Goal: Find specific page/section: Find specific page/section

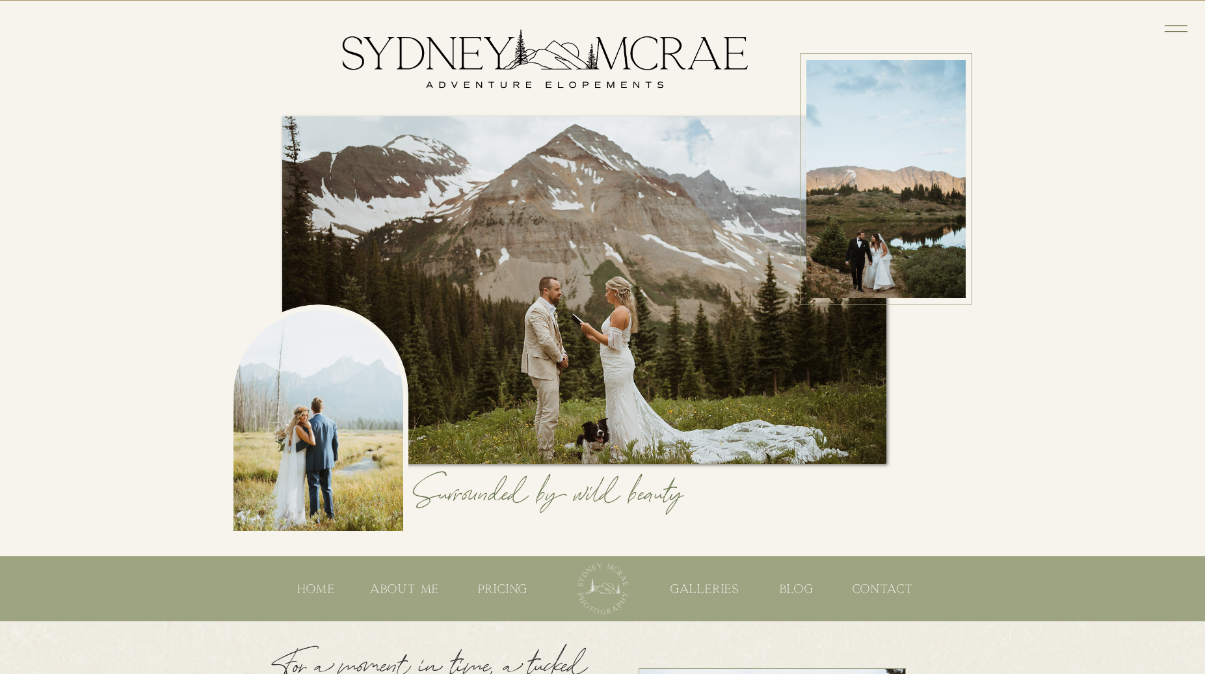
click at [1174, 38] on icon at bounding box center [1176, 29] width 30 height 30
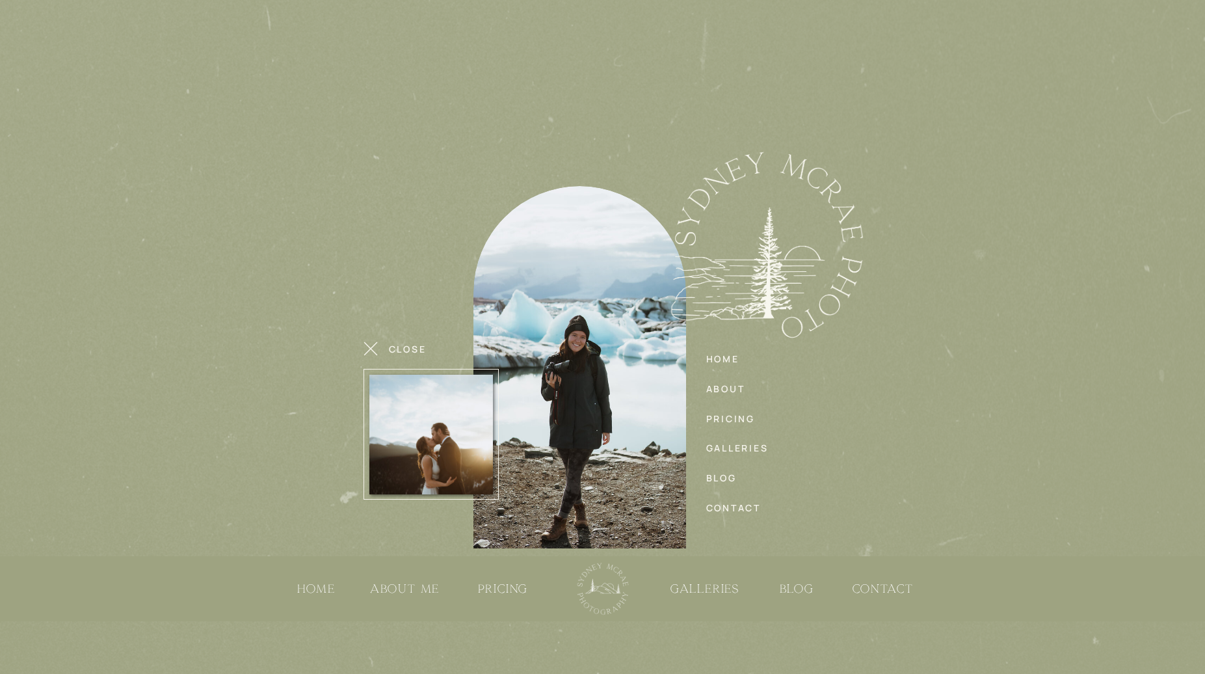
click at [1174, 38] on icon at bounding box center [1176, 29] width 30 height 30
click at [404, 347] on nav "close" at bounding box center [412, 349] width 46 height 14
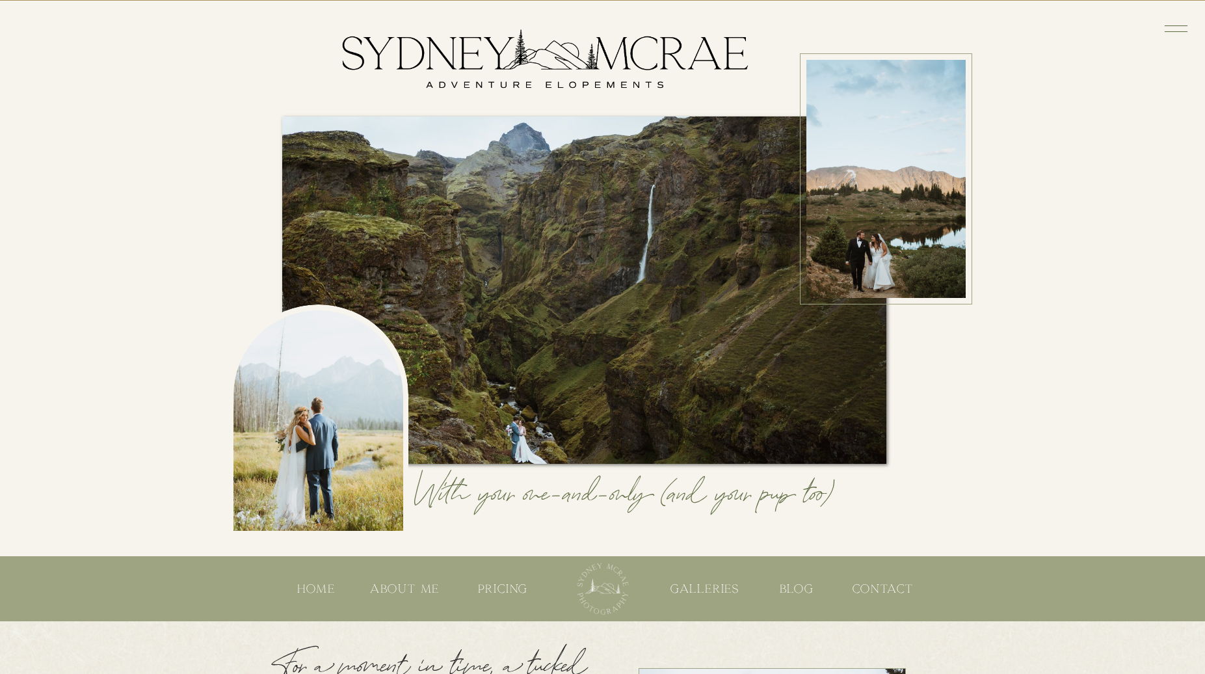
click at [1176, 29] on icon at bounding box center [1176, 29] width 30 height 30
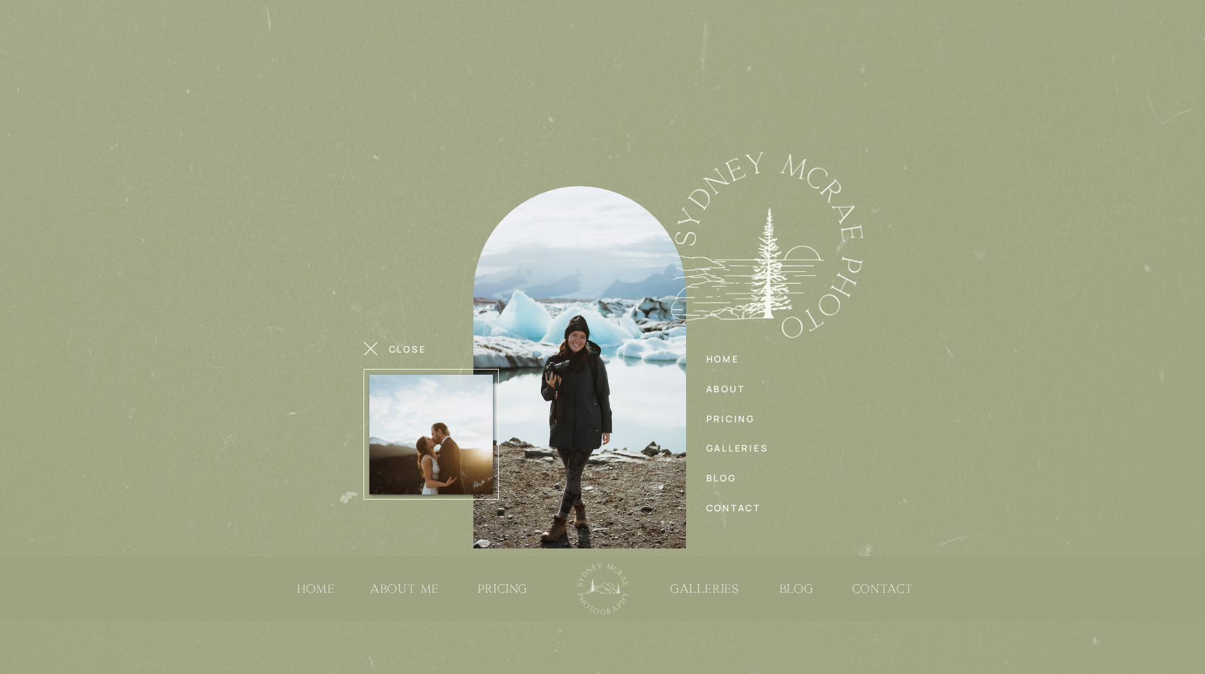
click at [1176, 29] on icon at bounding box center [1176, 29] width 30 height 30
click at [399, 352] on nav "close" at bounding box center [412, 349] width 46 height 14
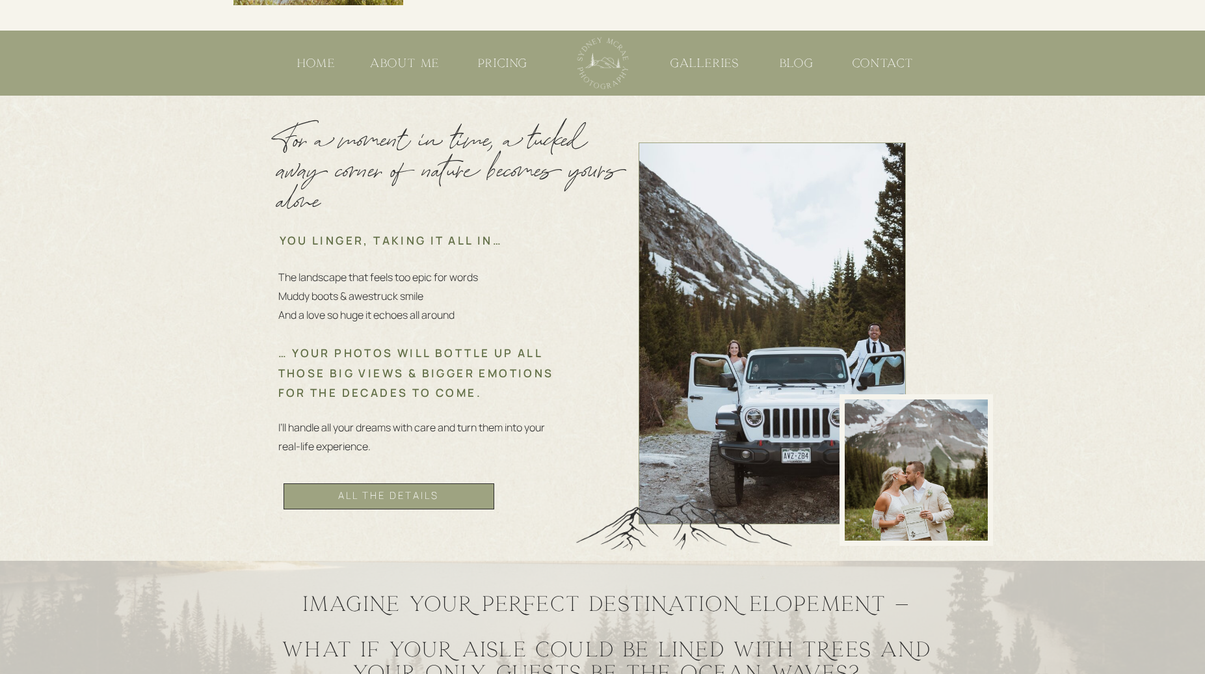
scroll to position [528, 0]
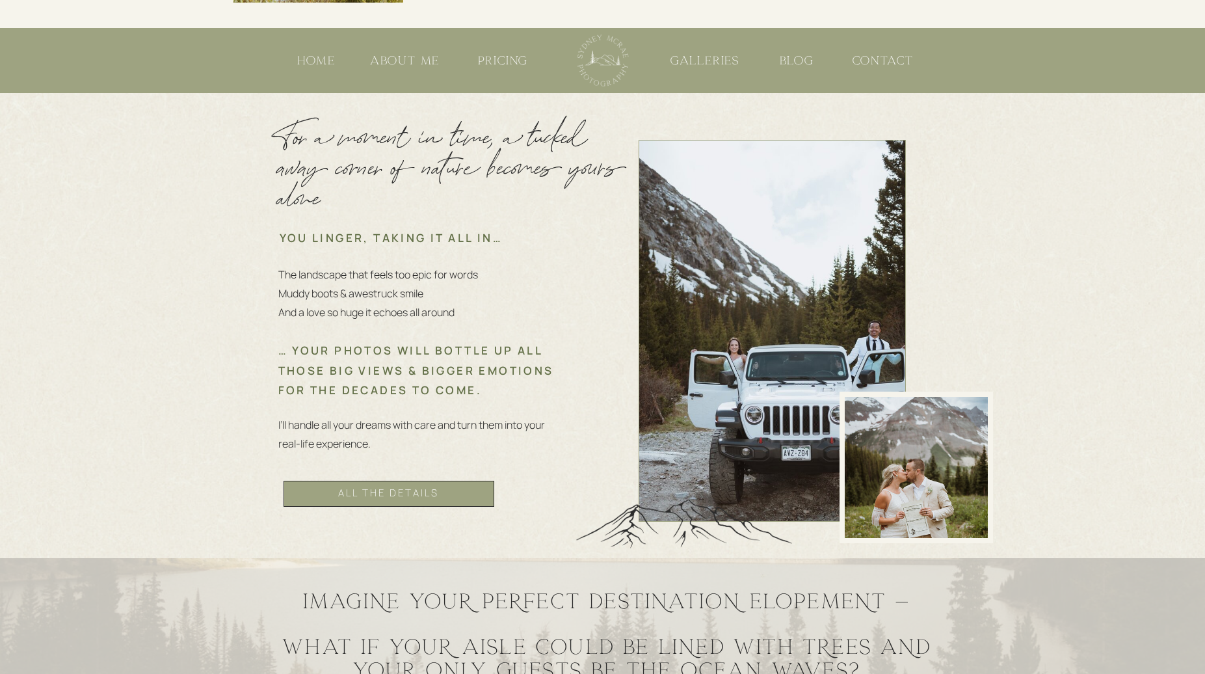
click at [399, 490] on nav "all the details" at bounding box center [389, 493] width 168 height 23
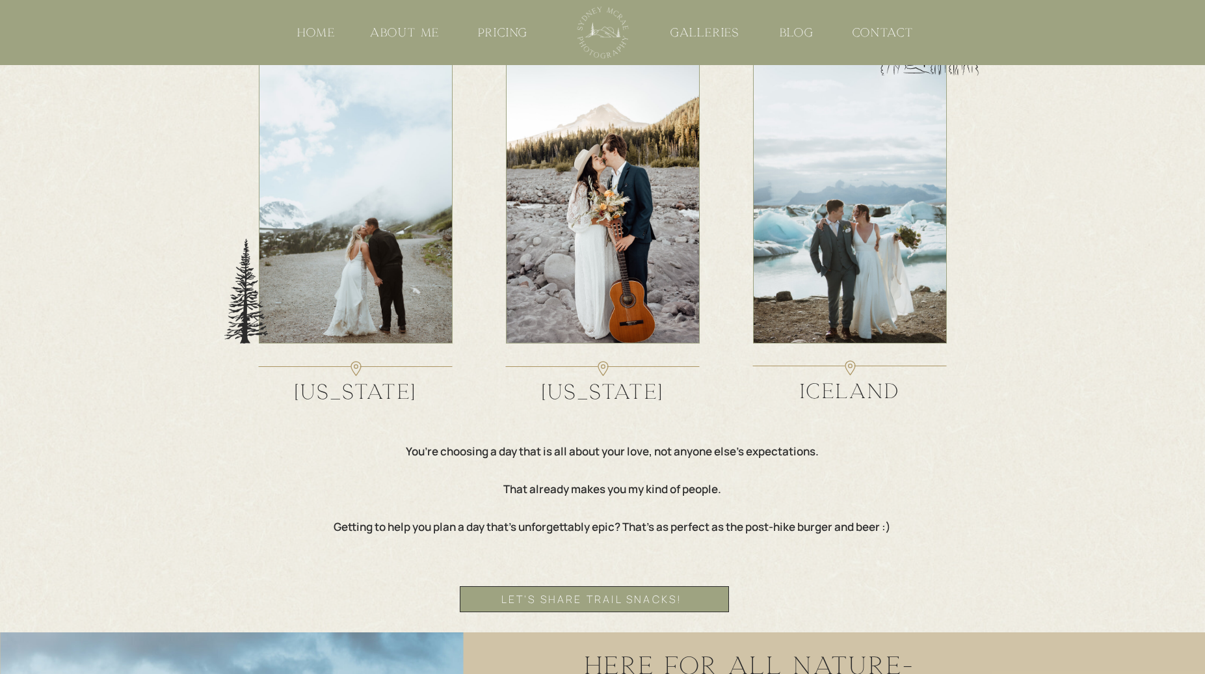
scroll to position [1969, 0]
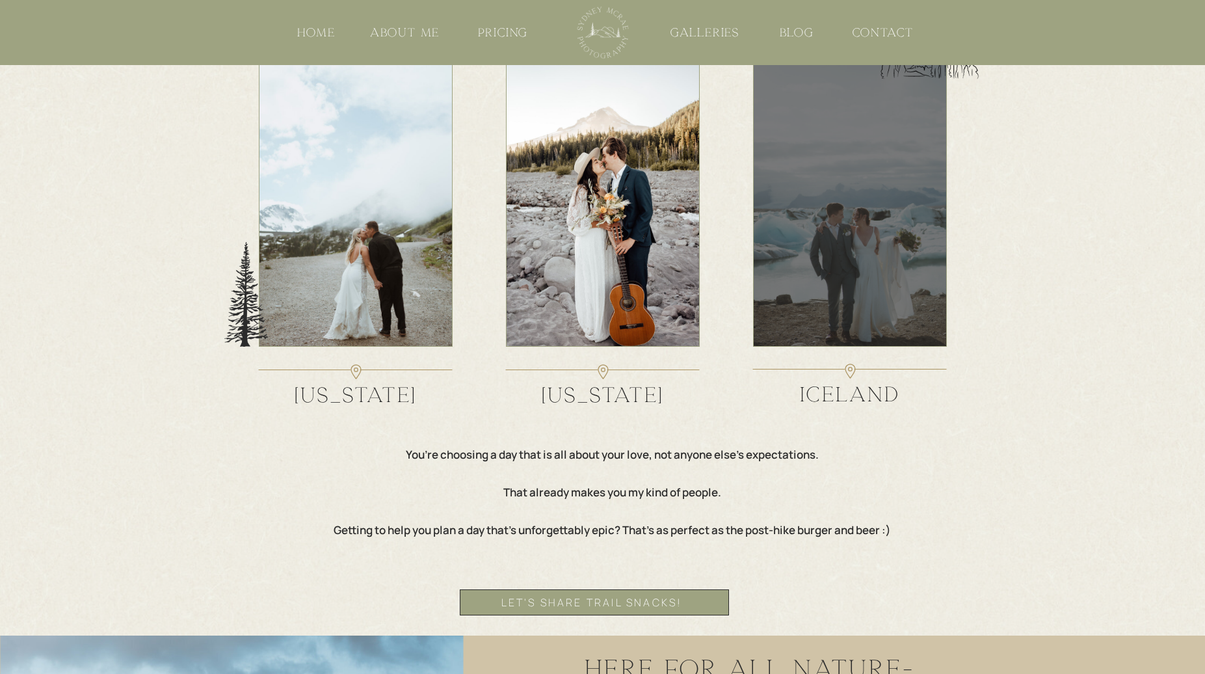
click at [882, 297] on div at bounding box center [850, 202] width 194 height 289
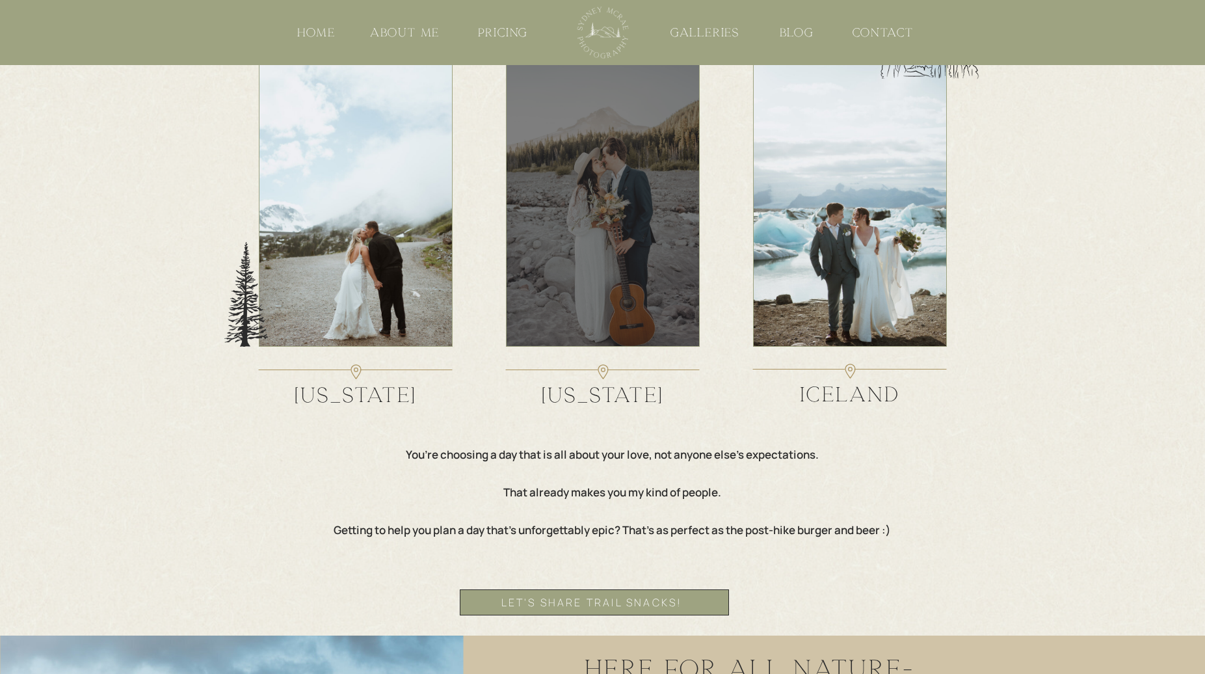
click at [611, 259] on div at bounding box center [603, 202] width 194 height 289
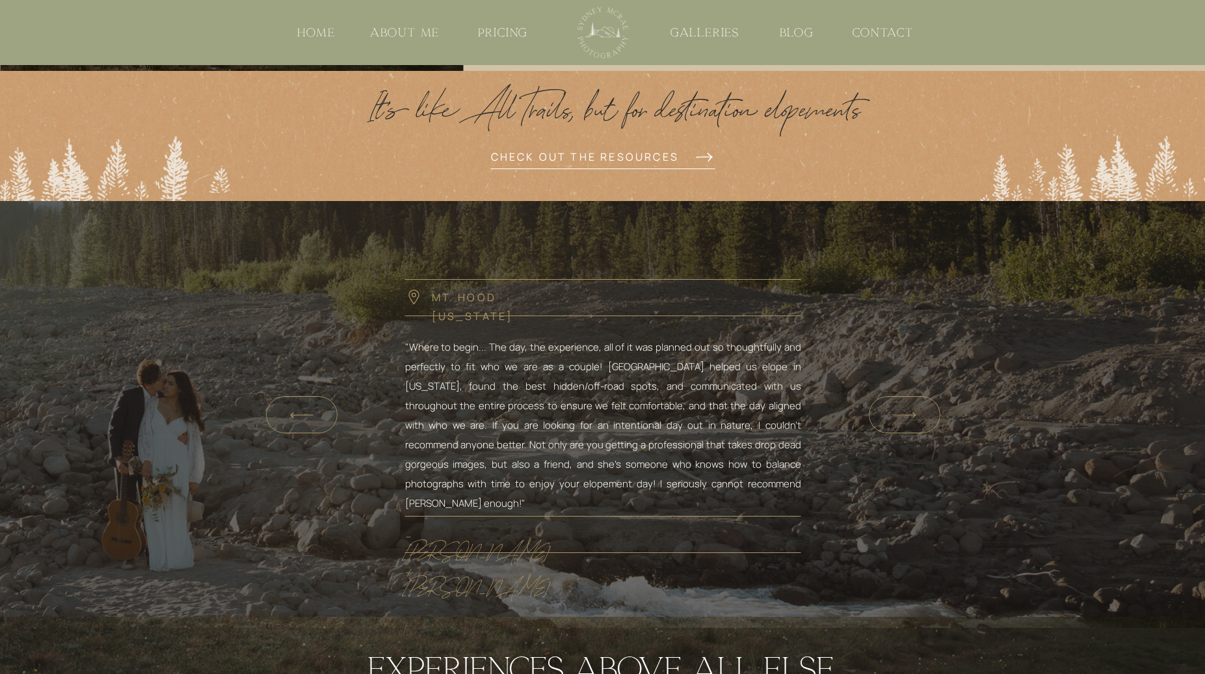
scroll to position [3174, 0]
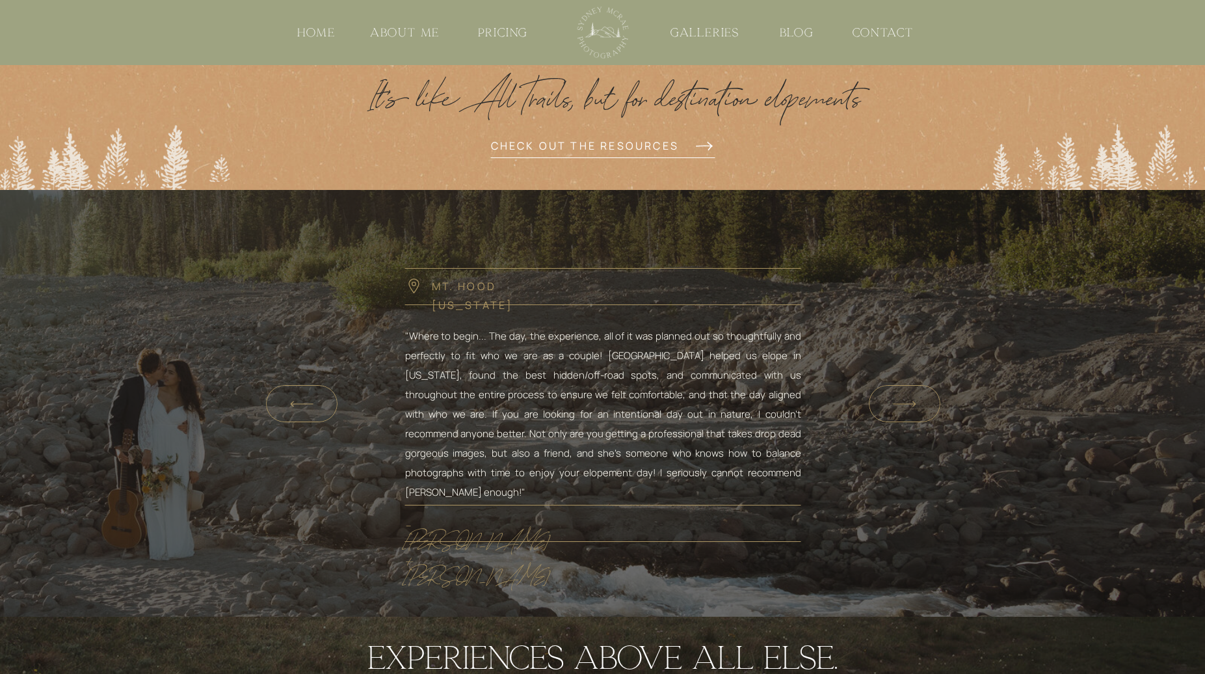
click at [896, 406] on icon at bounding box center [904, 404] width 33 height 30
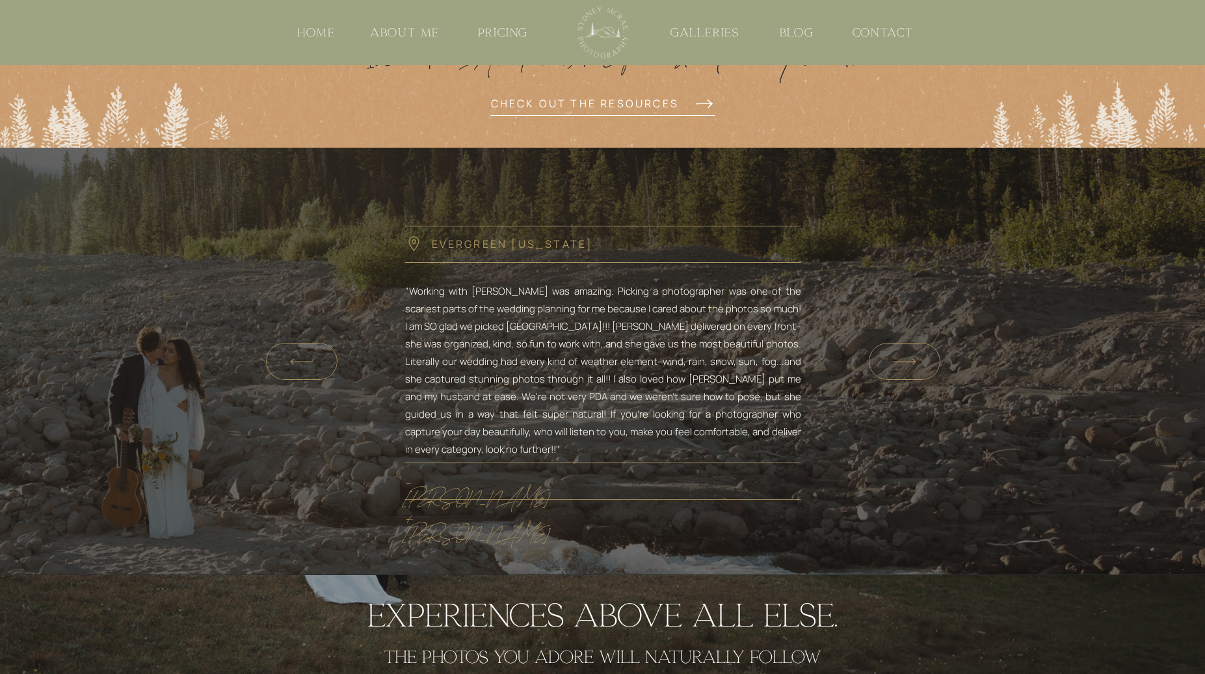
scroll to position [3216, 0]
click at [907, 370] on icon at bounding box center [904, 362] width 33 height 30
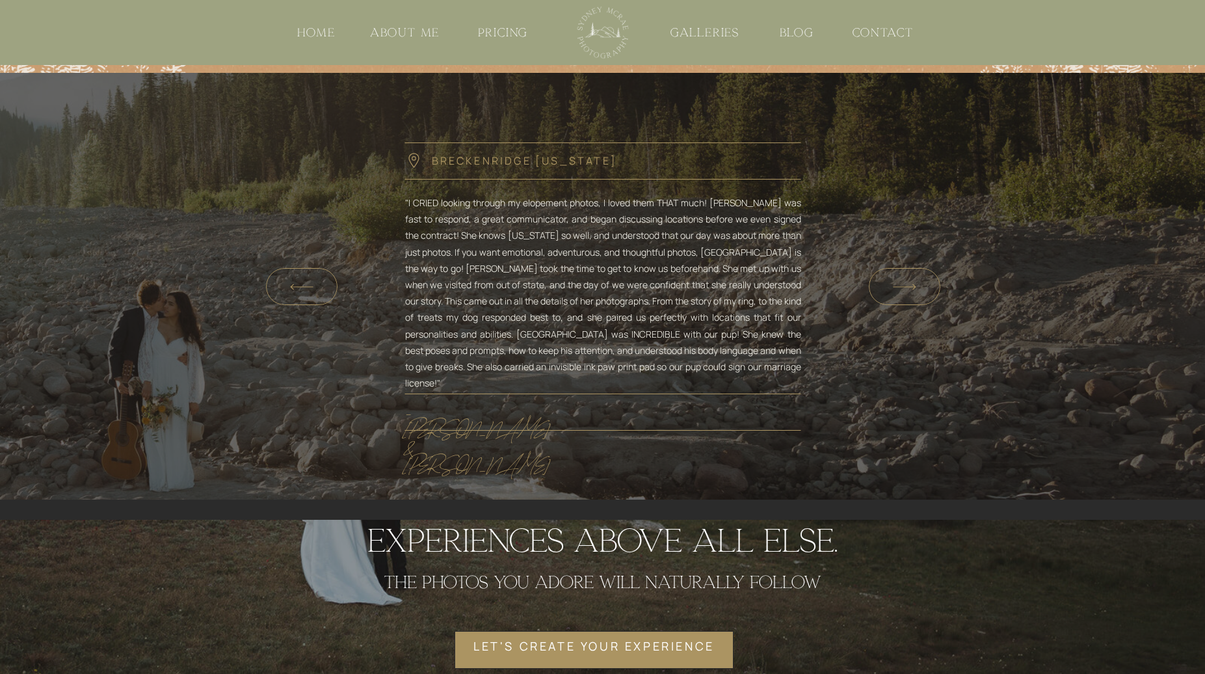
scroll to position [3266, 0]
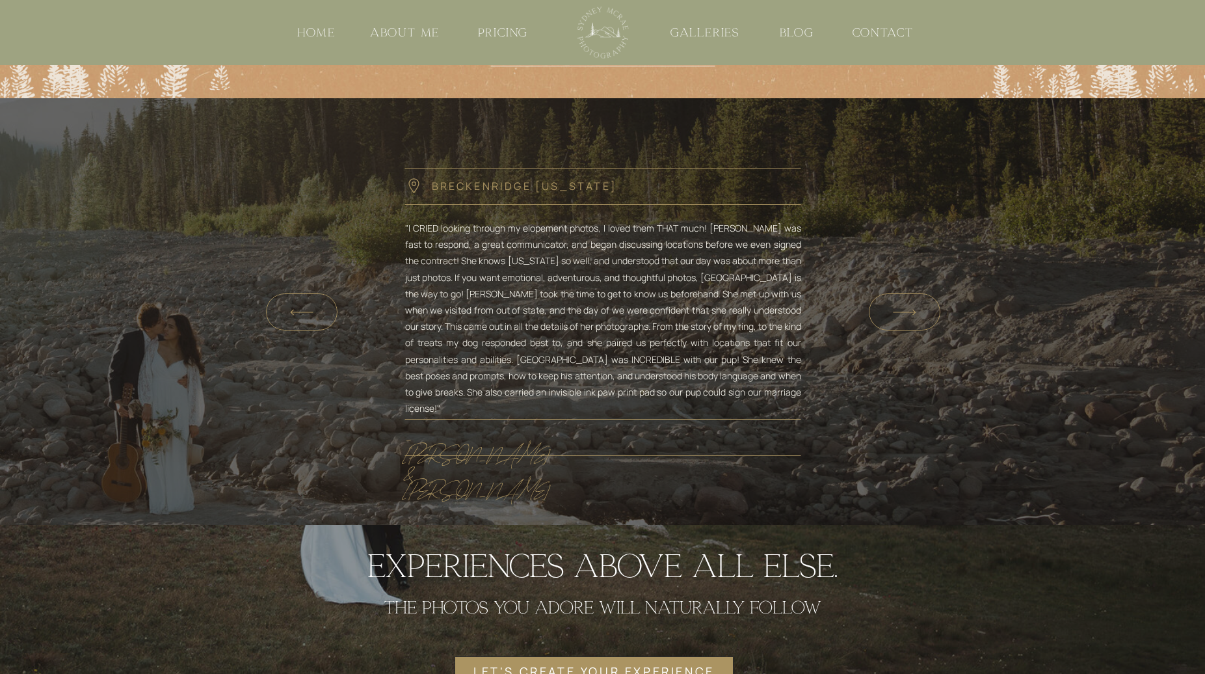
click at [911, 304] on icon at bounding box center [904, 312] width 33 height 30
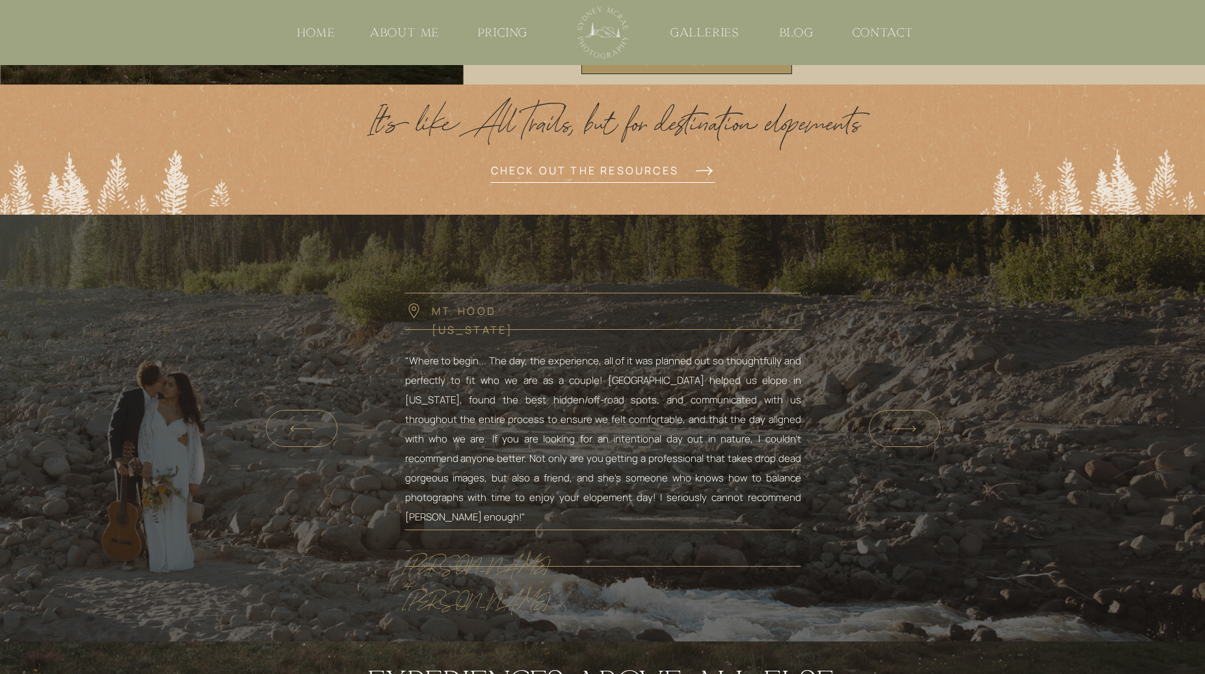
scroll to position [3148, 0]
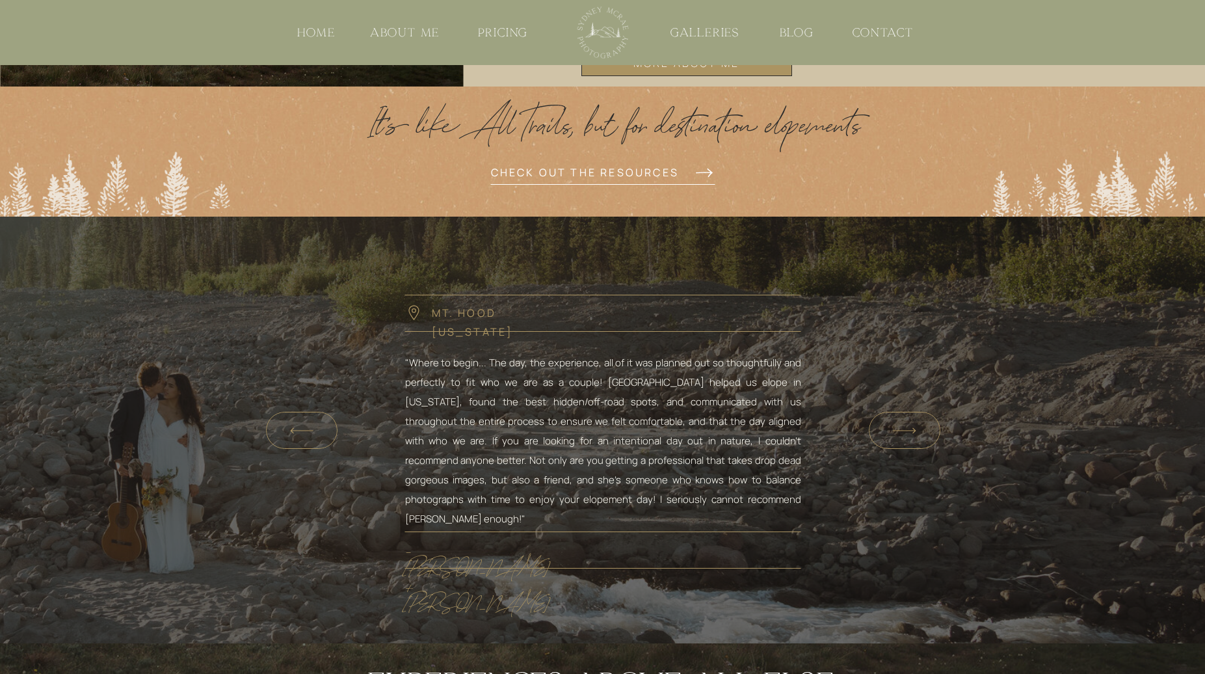
click at [899, 434] on icon at bounding box center [904, 431] width 33 height 30
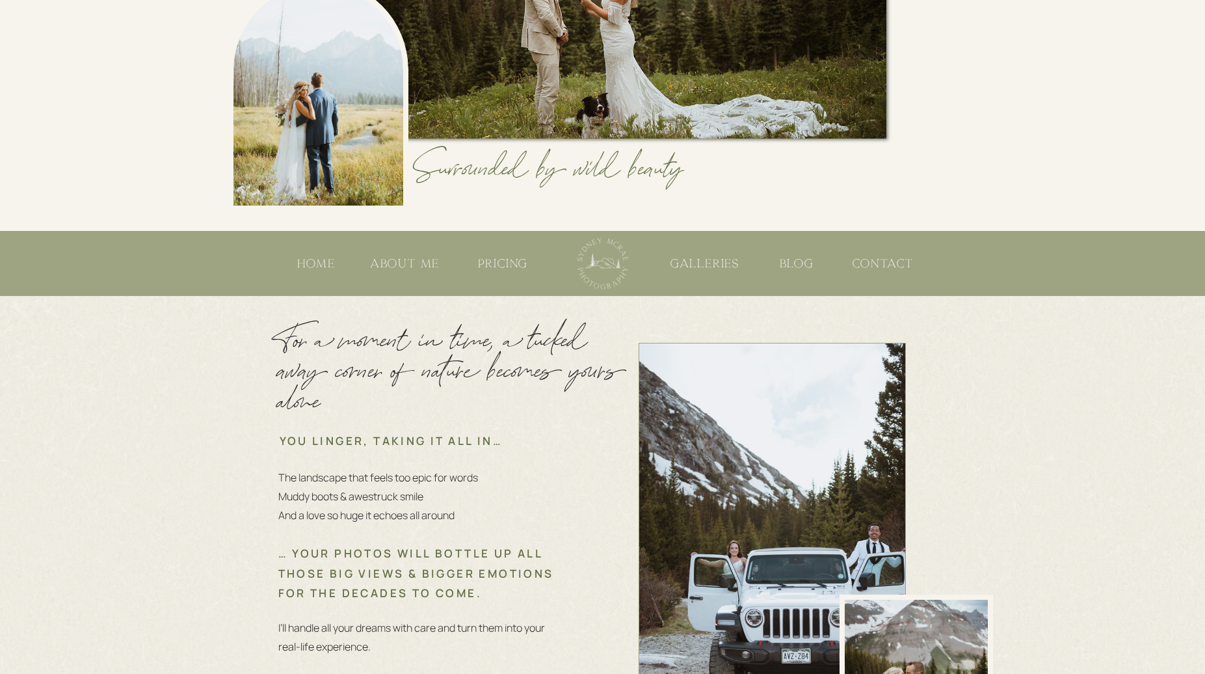
scroll to position [0, 0]
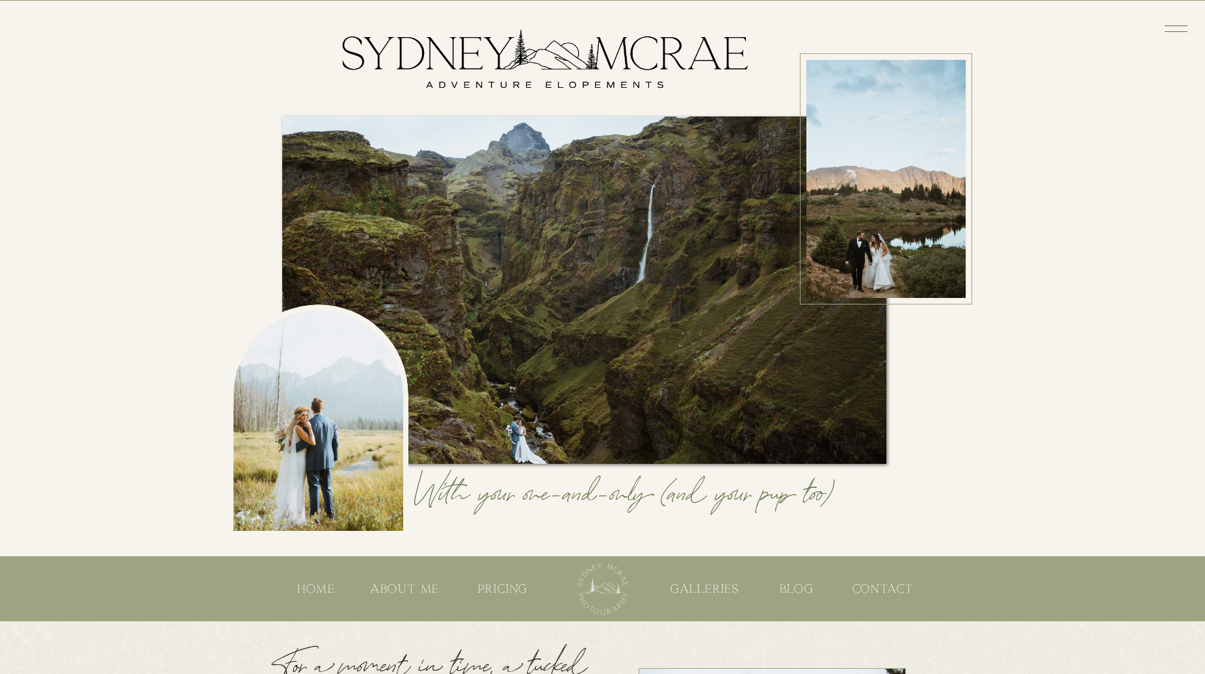
click at [877, 588] on nav "CONTACT" at bounding box center [883, 588] width 71 height 17
